Goal: Communication & Community: Participate in discussion

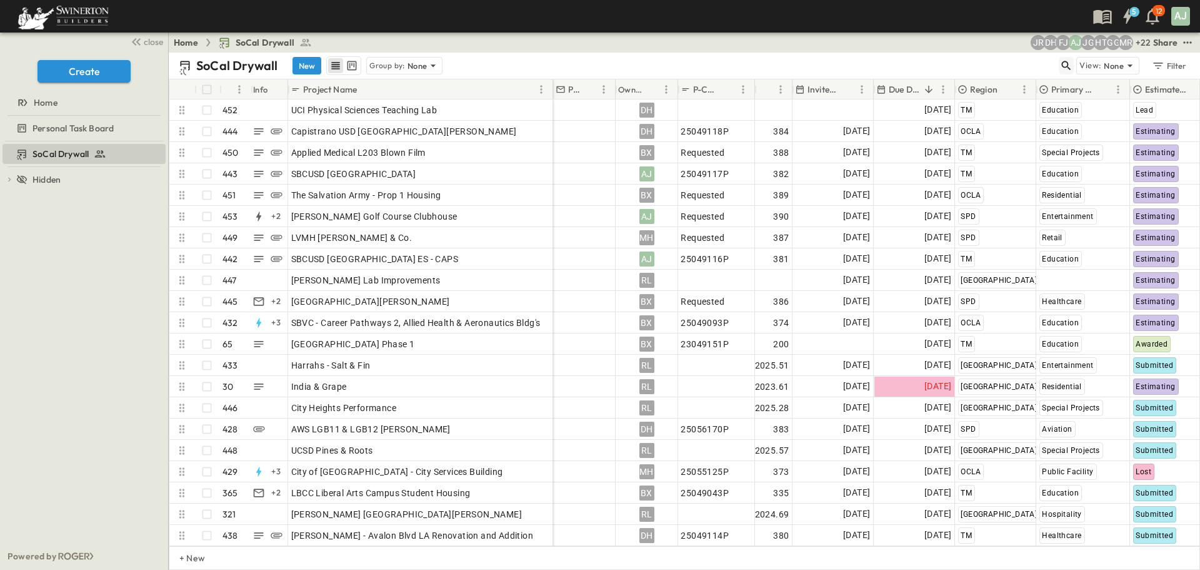
click at [1068, 67] on icon "button" at bounding box center [1066, 65] width 9 height 9
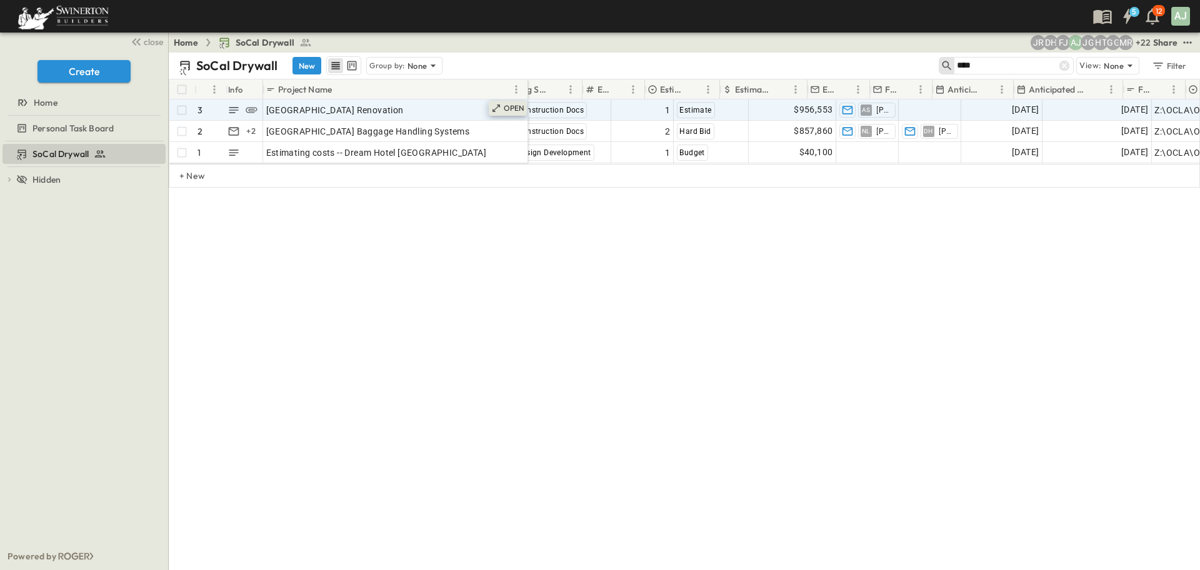
scroll to position [0, 765]
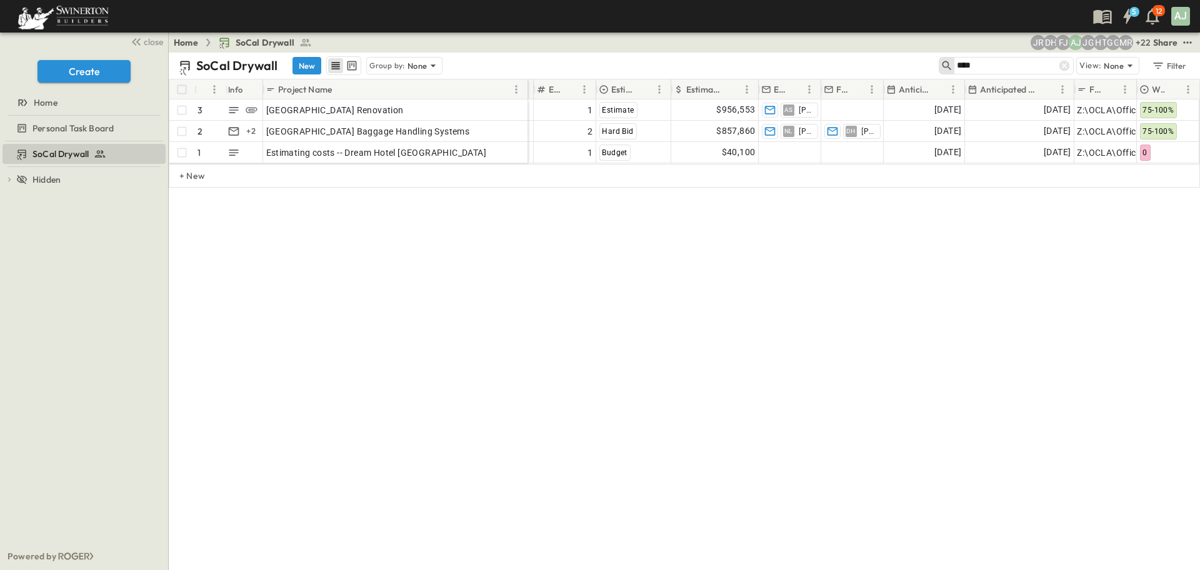
type input "****"
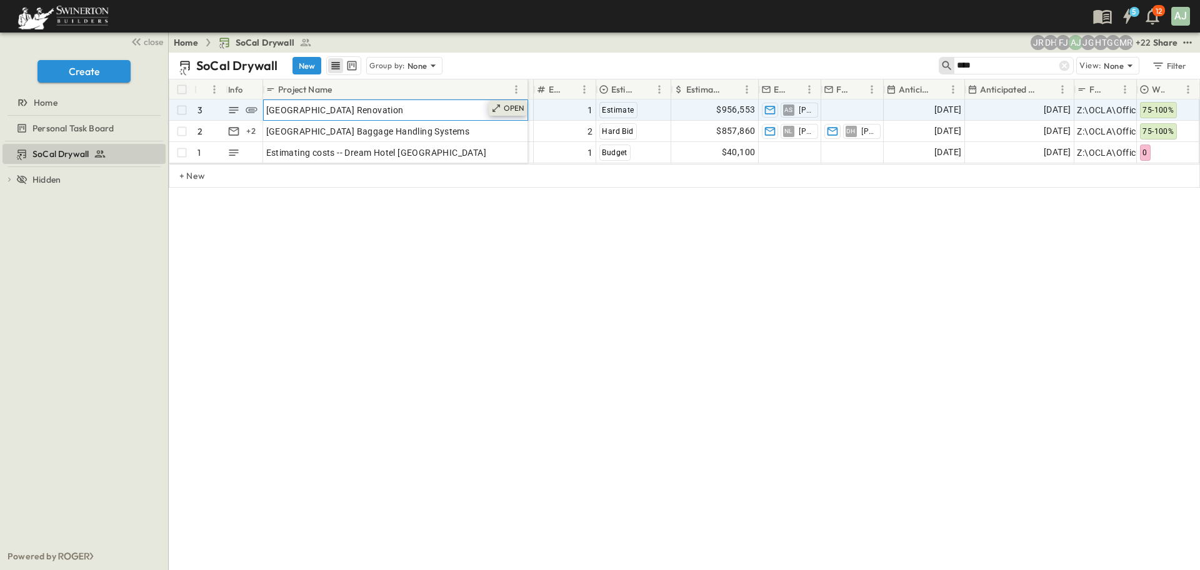
click at [508, 109] on p "OPEN" at bounding box center [514, 108] width 21 height 10
